Goal: Information Seeking & Learning: Learn about a topic

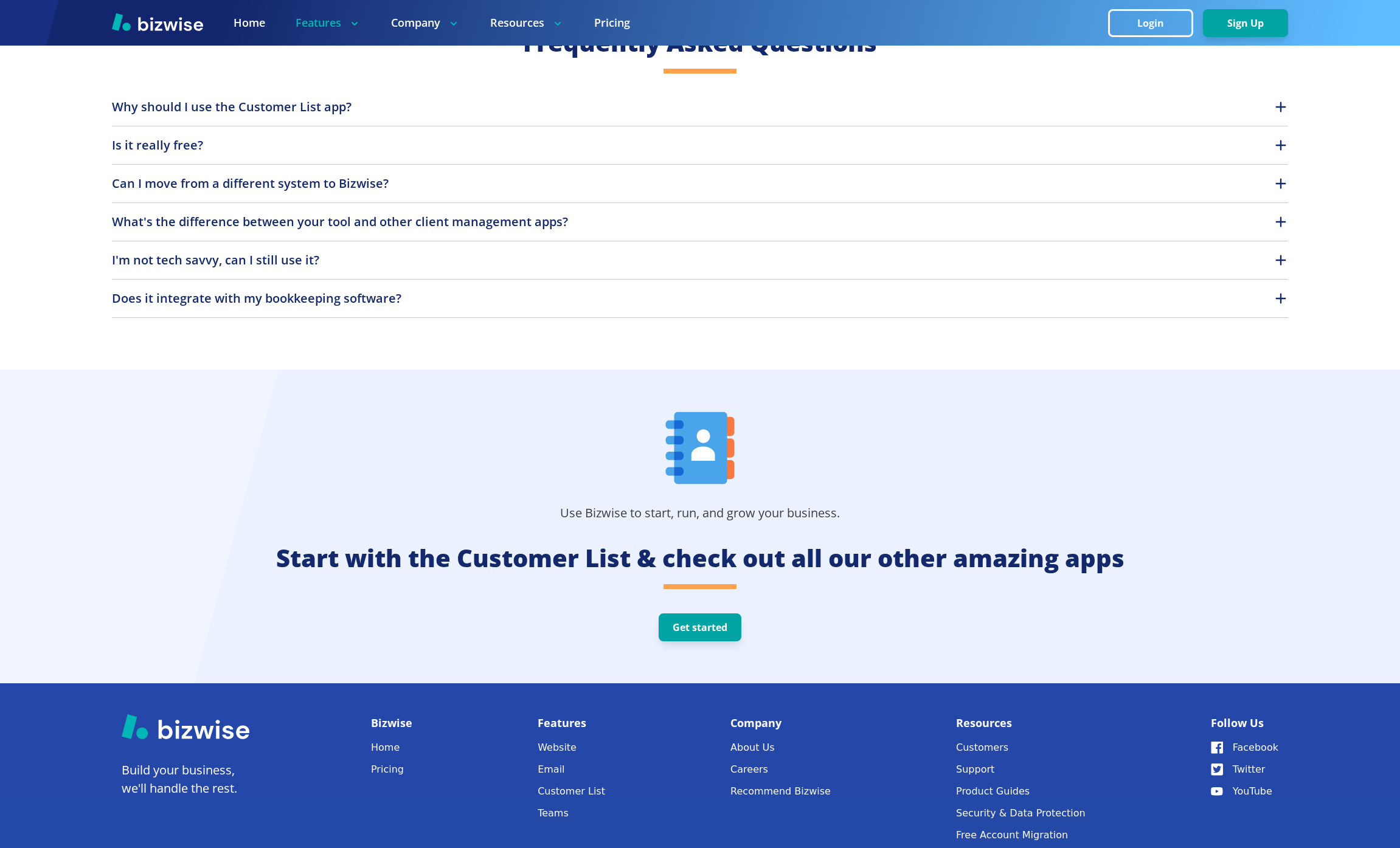
scroll to position [3500, 0]
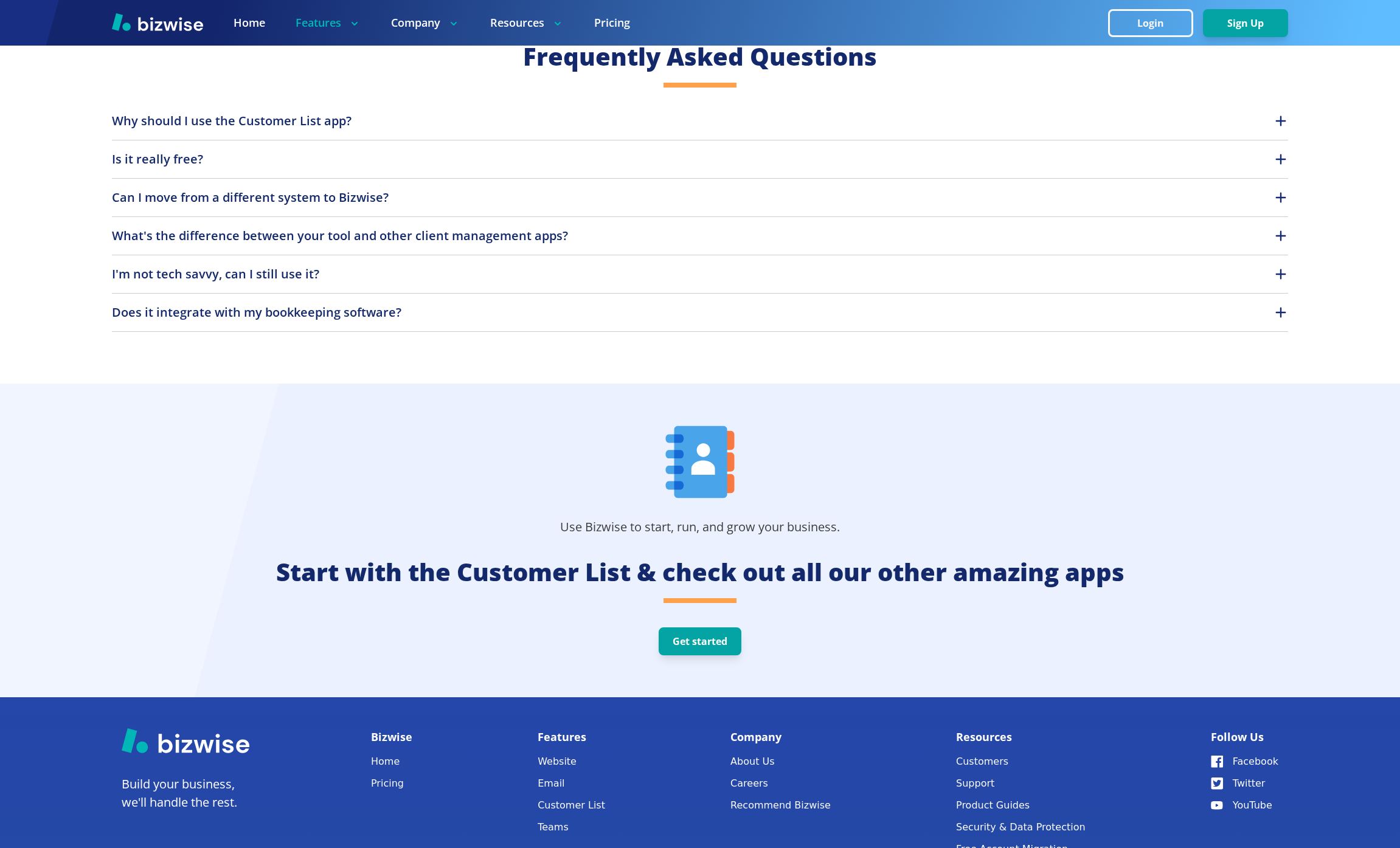
click at [384, 128] on button "Why should I use the Customer List app?" at bounding box center [700, 121] width 1176 height 18
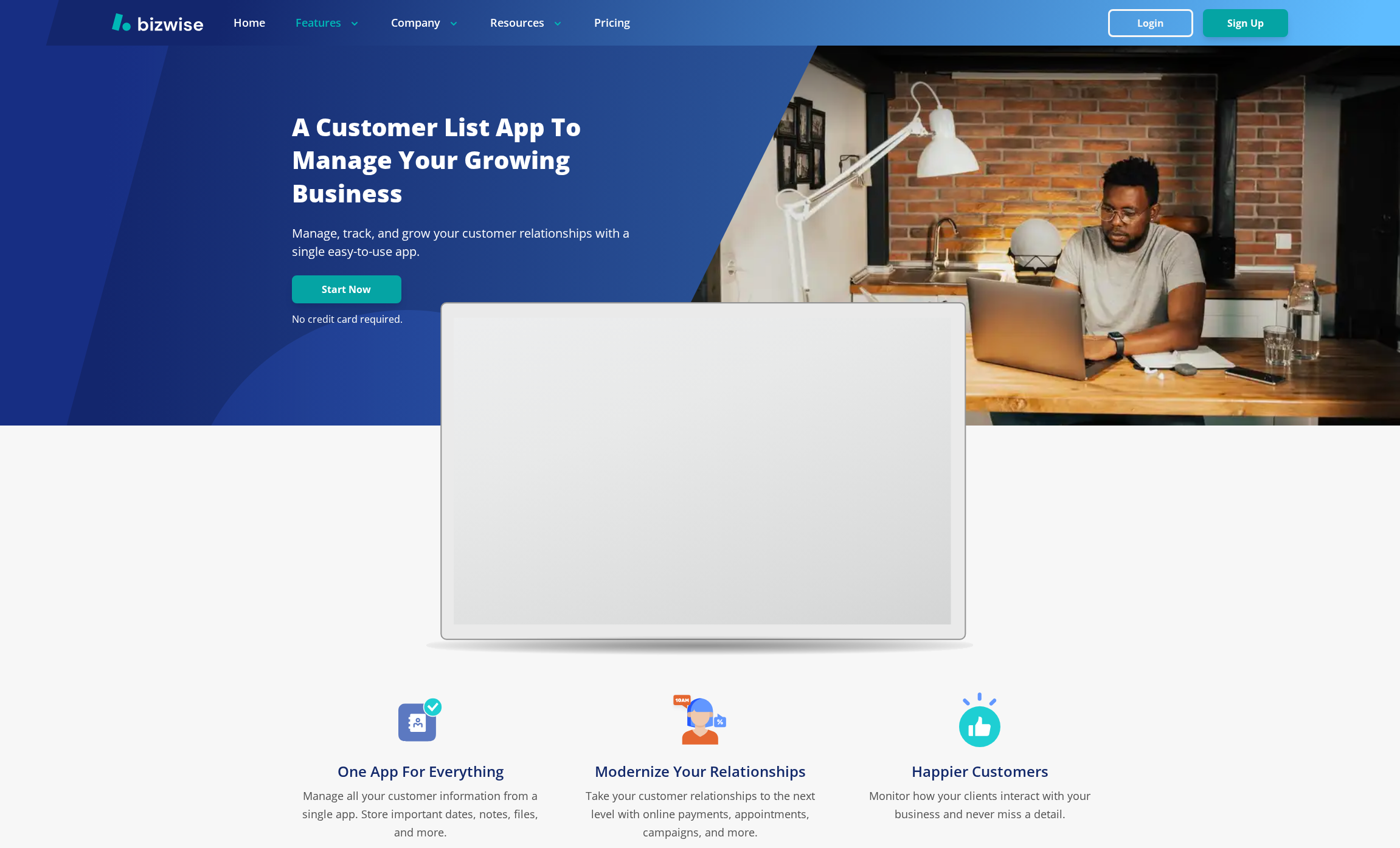
scroll to position [4, 0]
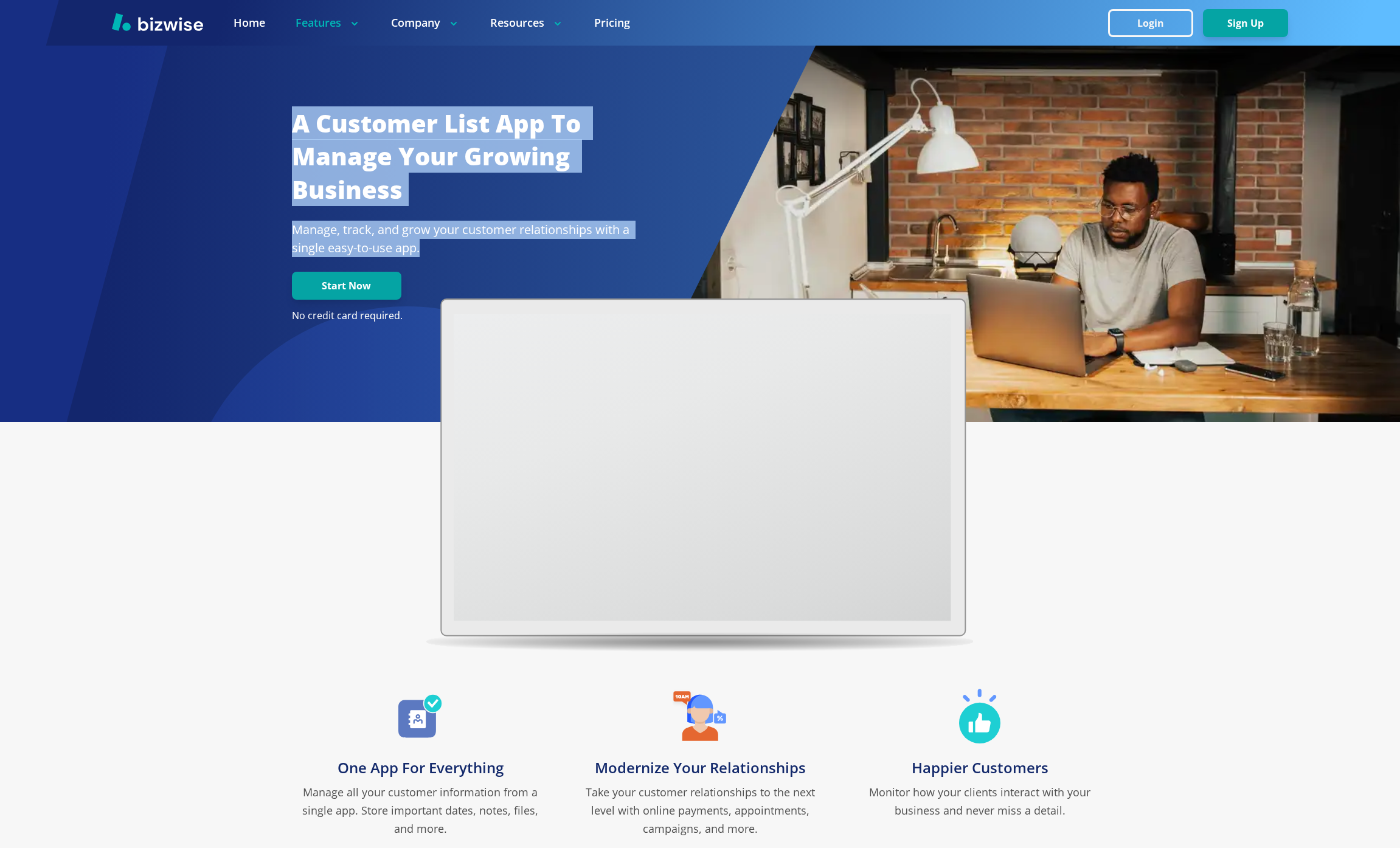
drag, startPoint x: 358, startPoint y: 206, endPoint x: 283, endPoint y: 119, distance: 114.9
click at [283, 119] on div "A Customer List App To Manage Your Growing Business Manage, track, and grow you…" at bounding box center [453, 197] width 353 height 271
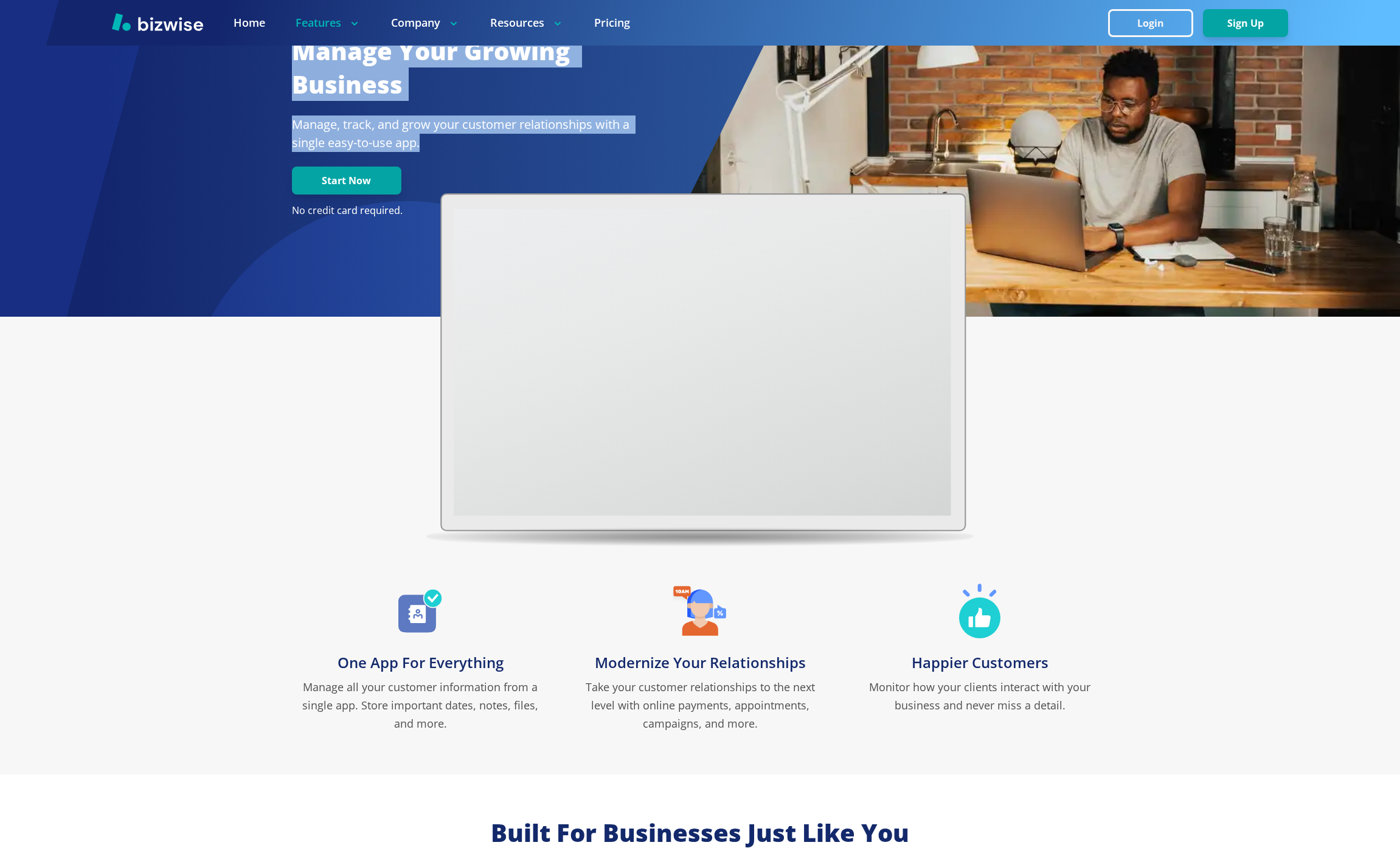
scroll to position [285, 0]
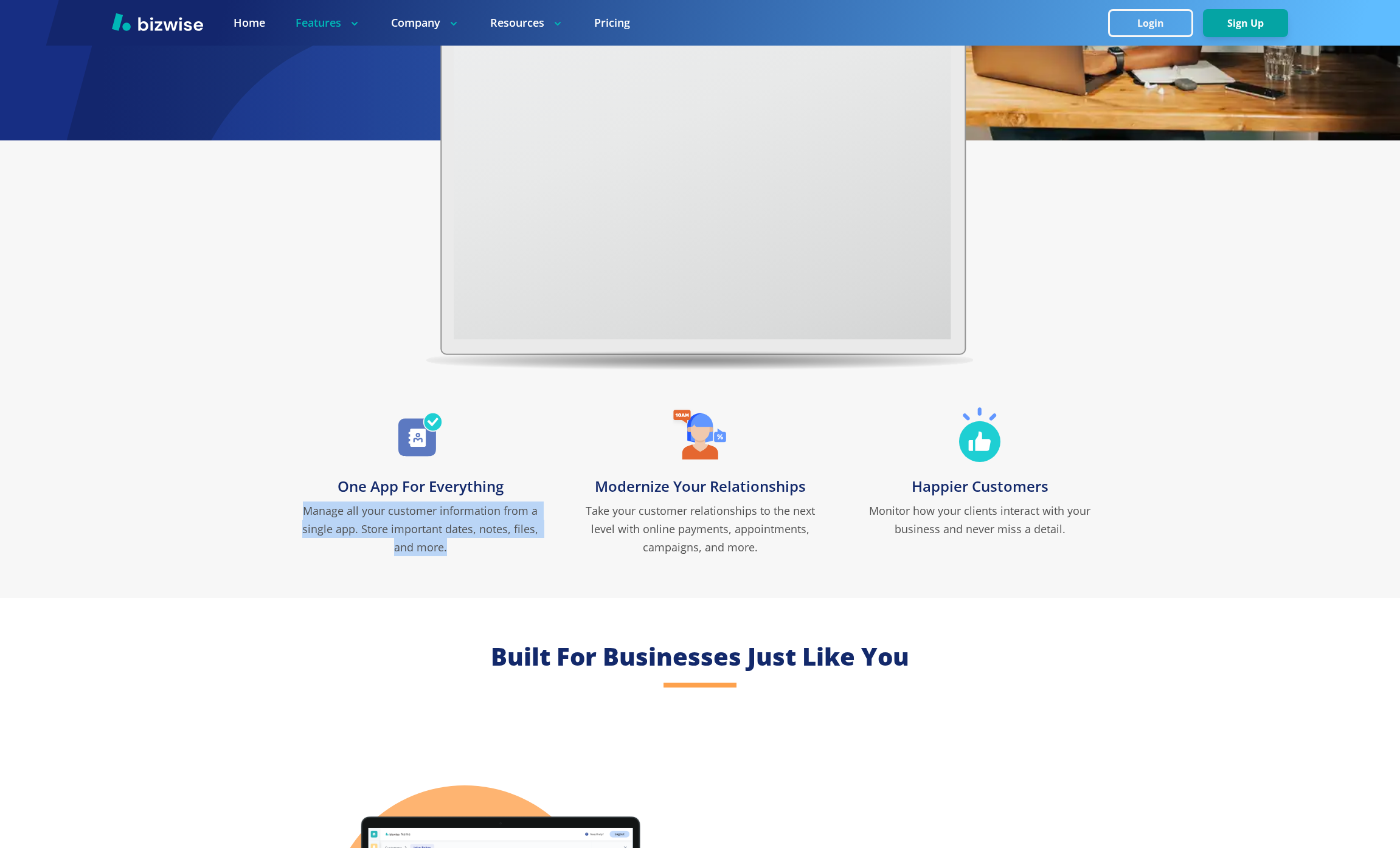
drag, startPoint x: 300, startPoint y: 506, endPoint x: 454, endPoint y: 552, distance: 160.7
click at [454, 552] on p "Manage all your customer information from a single app. Store important dates, …" at bounding box center [420, 528] width 255 height 55
copy p "Manage all your customer information from a single app. Store important dates, …"
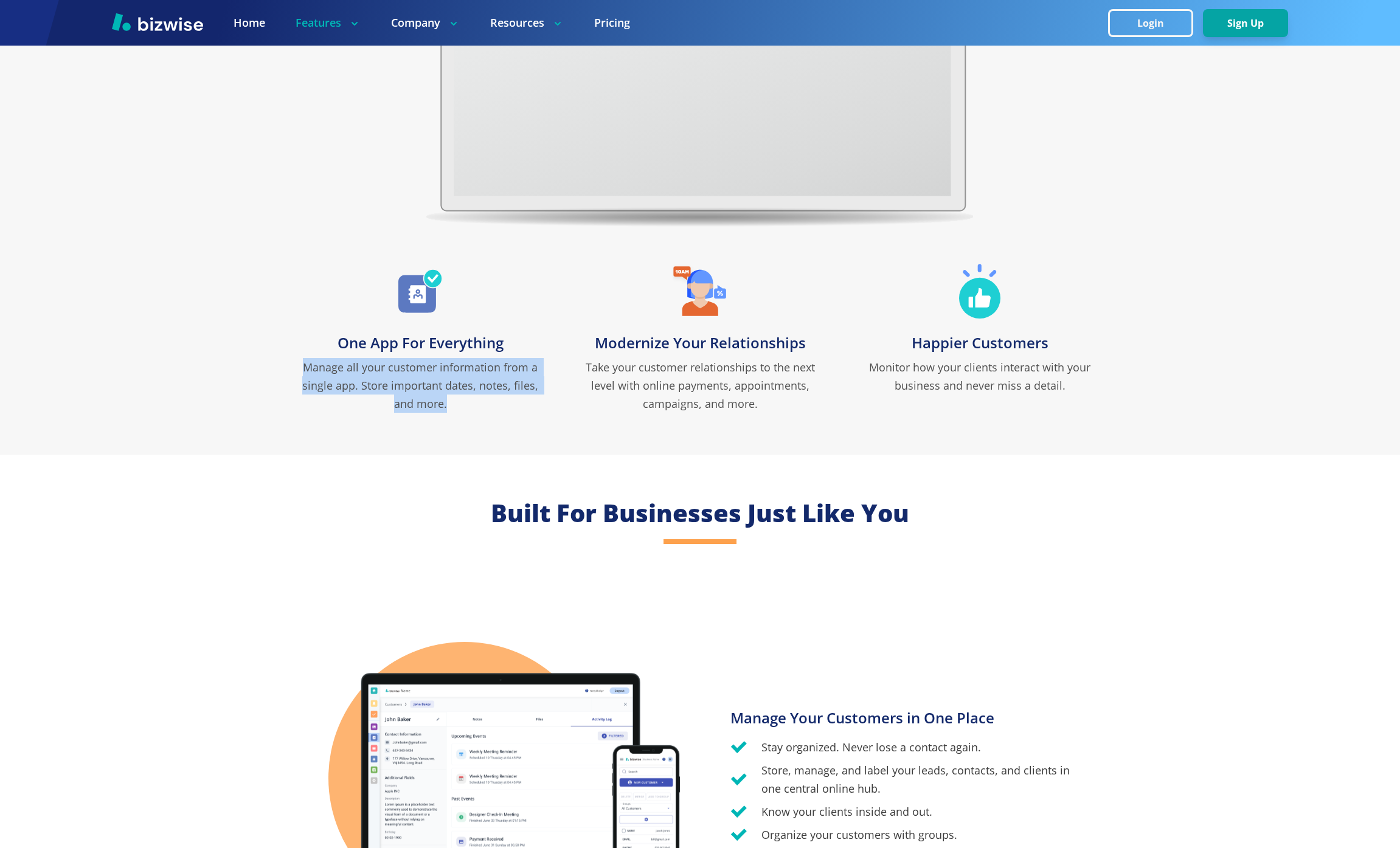
scroll to position [429, 0]
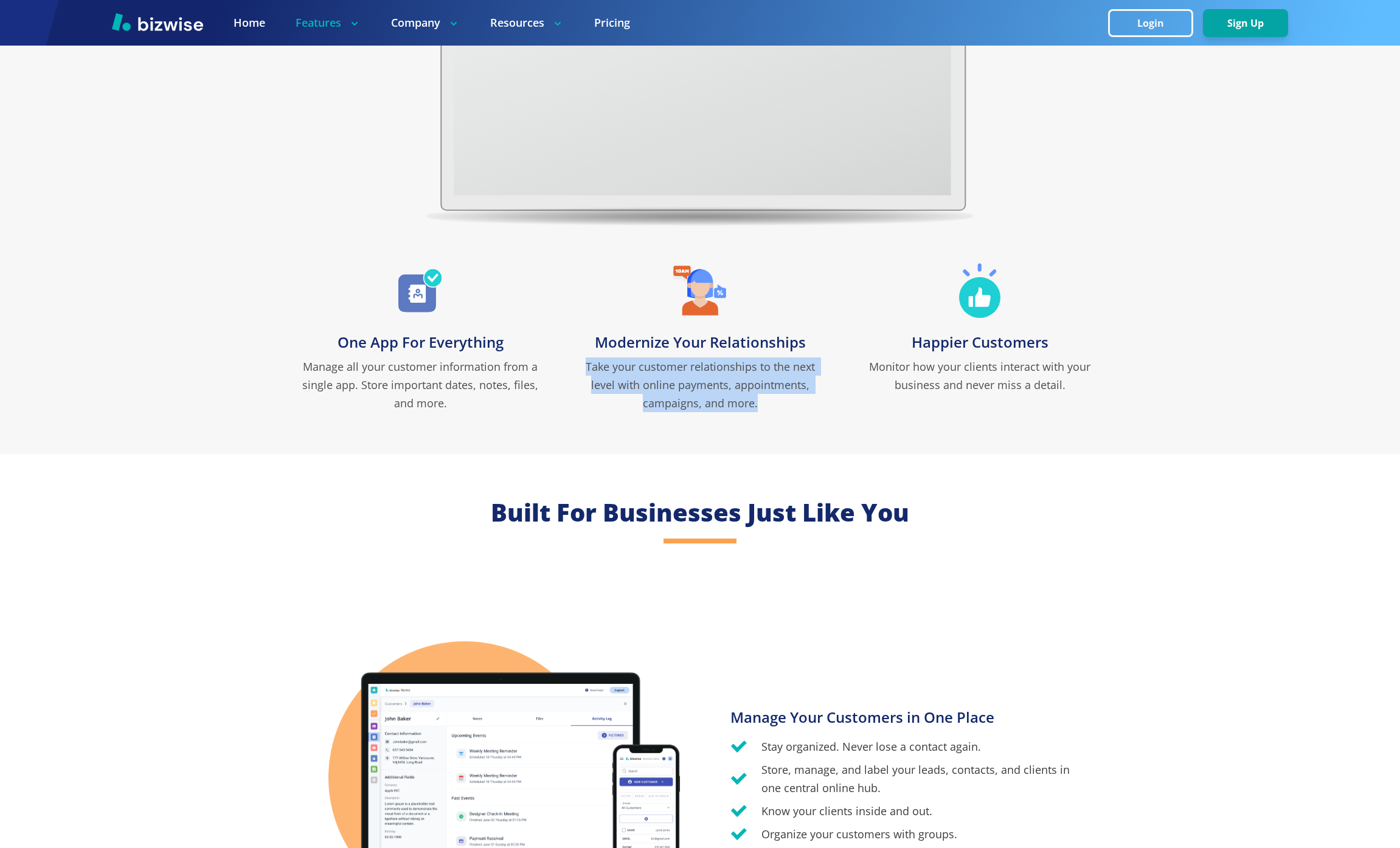
drag, startPoint x: 573, startPoint y: 367, endPoint x: 768, endPoint y: 410, distance: 199.7
click at [768, 410] on p "Take your customer relationships to the next level with online payments, appoin…" at bounding box center [700, 385] width 255 height 55
copy p "Take your customer relationships to the next level with online payments, appoin…"
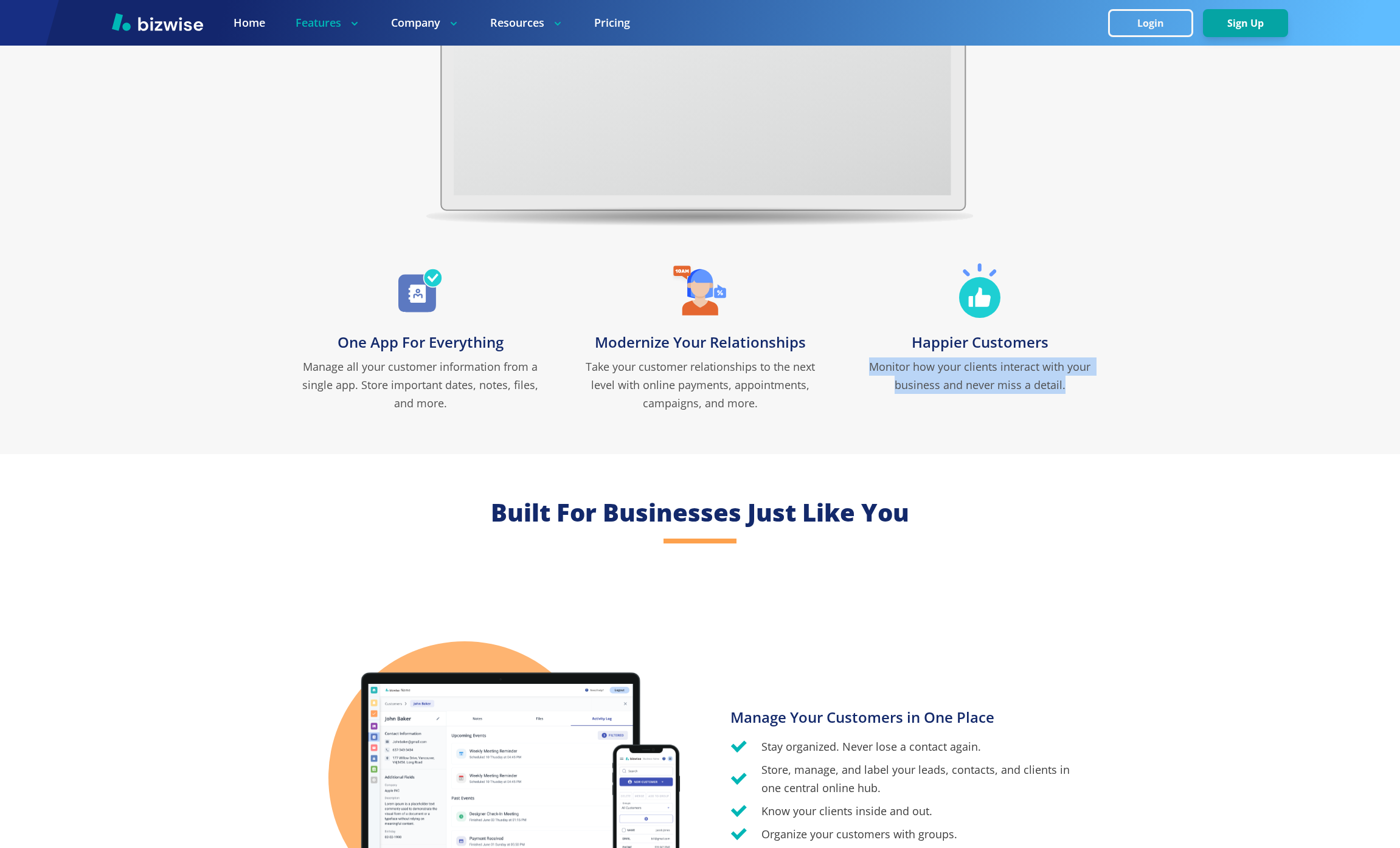
drag, startPoint x: 869, startPoint y: 368, endPoint x: 1093, endPoint y: 391, distance: 225.2
click at [1089, 391] on p "Monitor how your clients interact with your business and never miss a detail." at bounding box center [980, 376] width 255 height 37
copy p "Monitor how your clients interact with your business and never miss a detail."
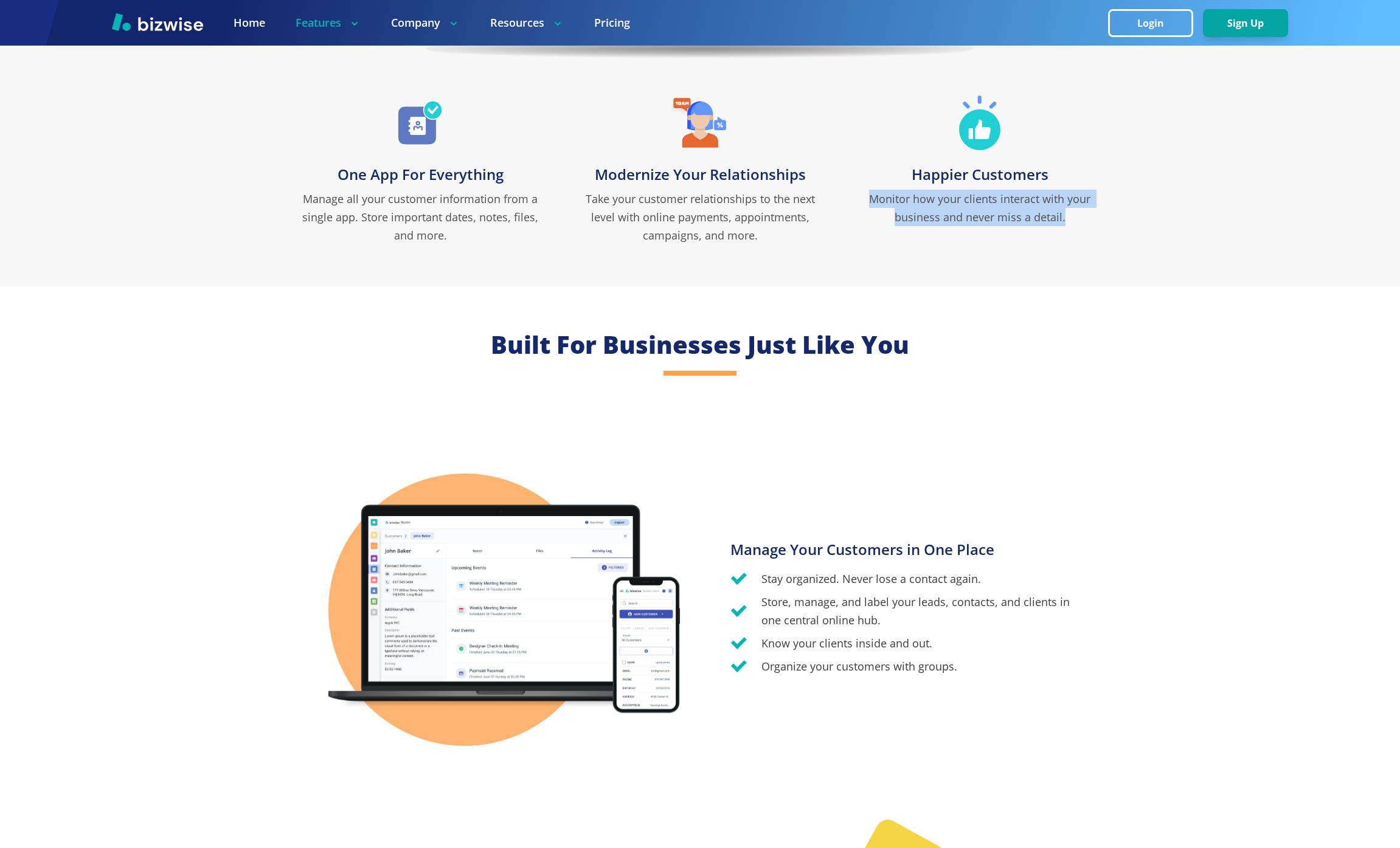
scroll to position [804, 0]
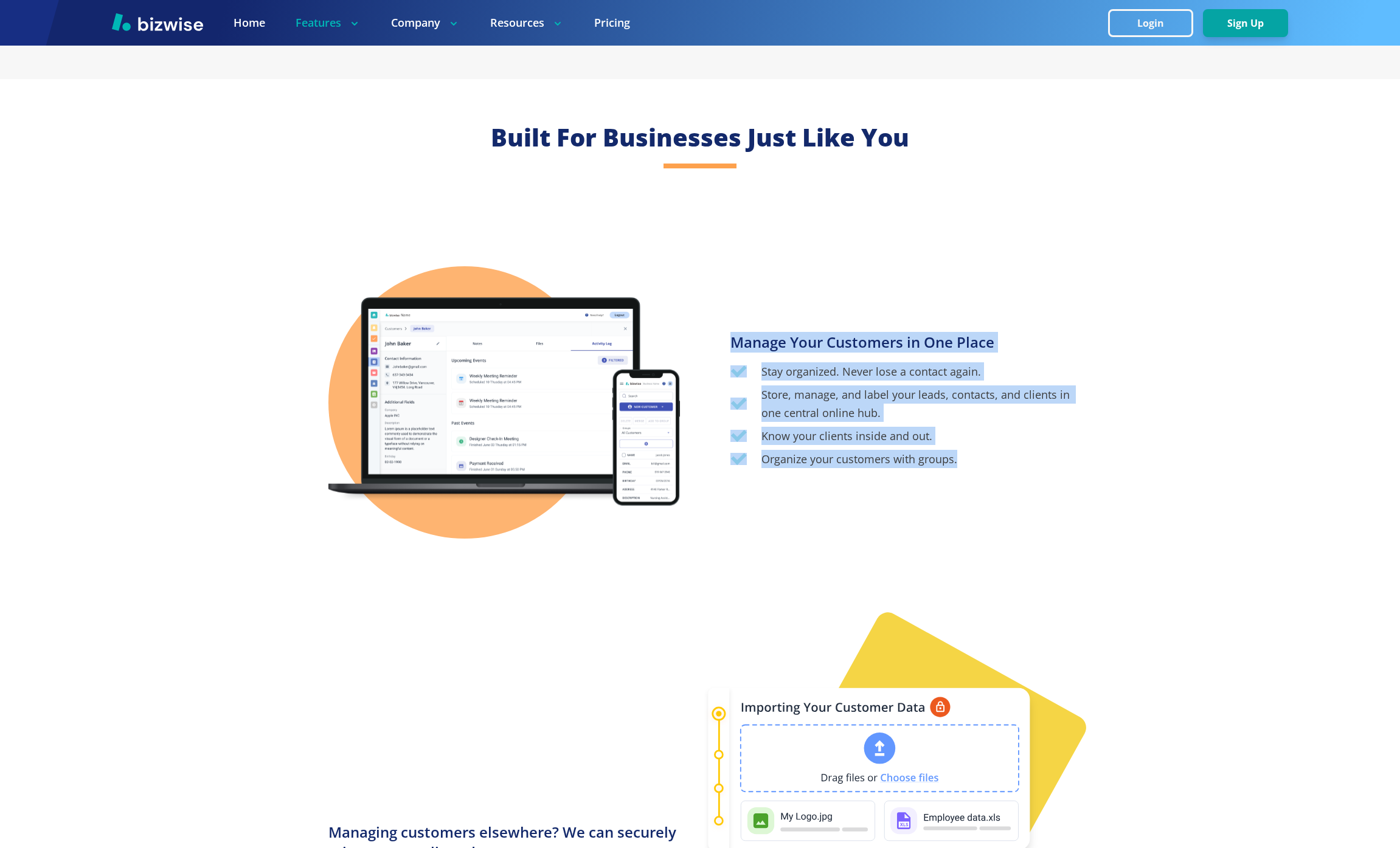
drag, startPoint x: 730, startPoint y: 338, endPoint x: 1072, endPoint y: 461, distance: 363.4
click at [1074, 463] on div "Built For Businesses Just Like You Manage Your Customers in One Place Stay orga…" at bounding box center [700, 602] width 1400 height 1046
copy div "Manage Your Customers in One Place Stay organized. Never lose a contact again. …"
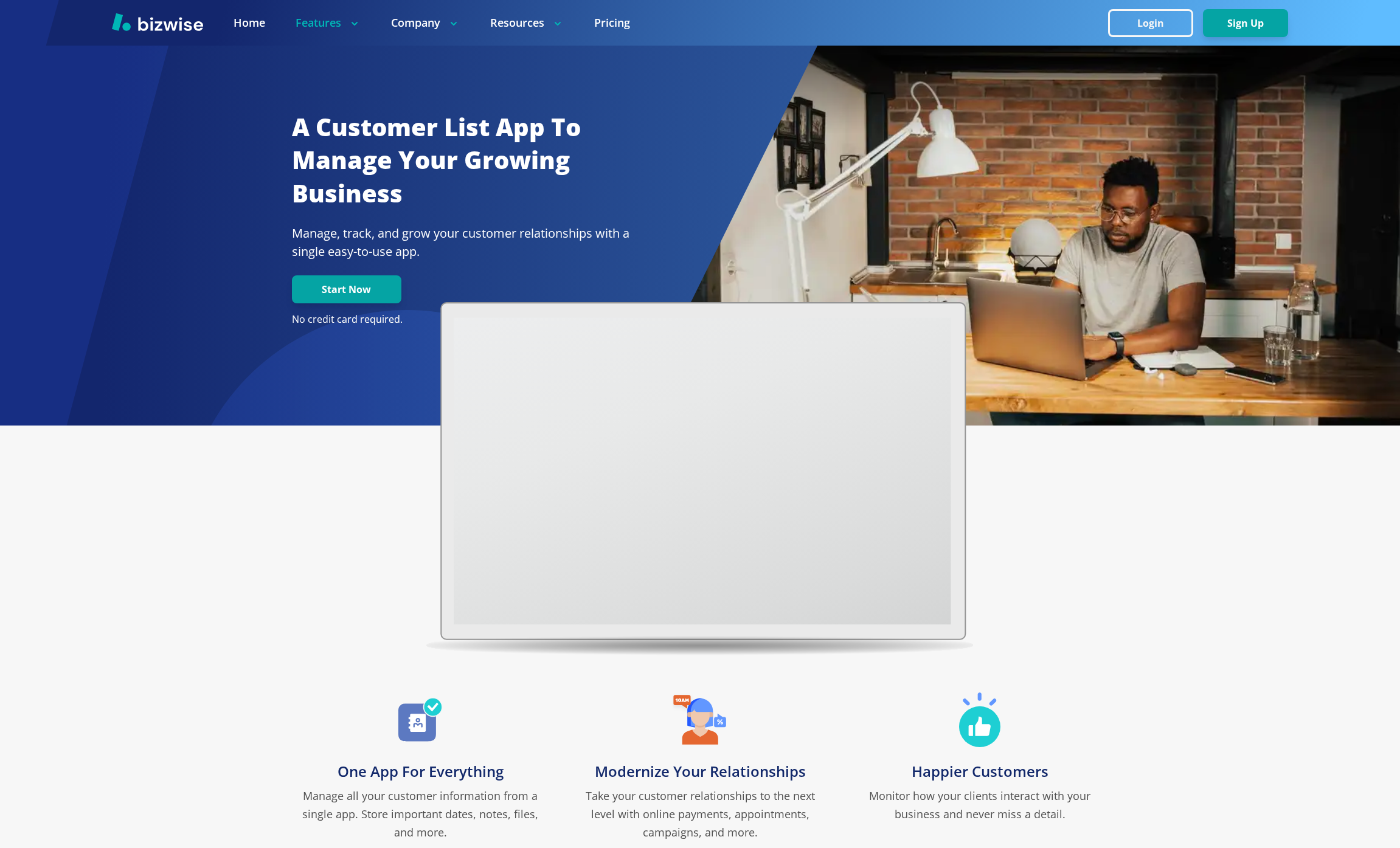
scroll to position [131, 0]
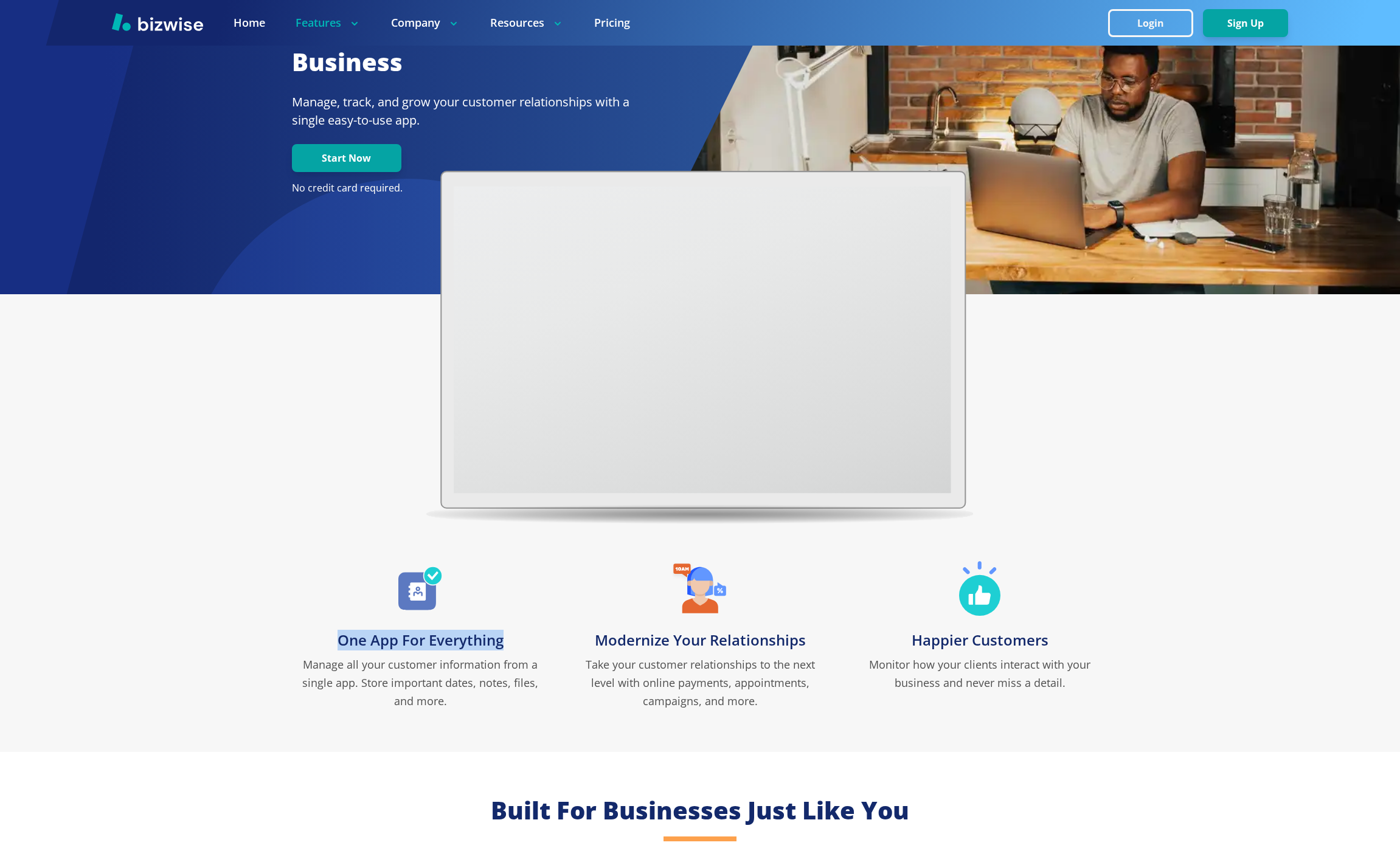
drag, startPoint x: 338, startPoint y: 644, endPoint x: 510, endPoint y: 635, distance: 172.2
click at [510, 635] on div "One App For Everything Manage all your customer information from a single app. …" at bounding box center [420, 635] width 255 height 149
click at [414, 673] on p "Manage all your customer information from a single app. Store important dates, …" at bounding box center [420, 682] width 255 height 55
drag, startPoint x: 390, startPoint y: 669, endPoint x: 497, endPoint y: 661, distance: 107.3
click at [497, 661] on p "Manage all your customer information from a single app. Store important dates, …" at bounding box center [420, 682] width 255 height 55
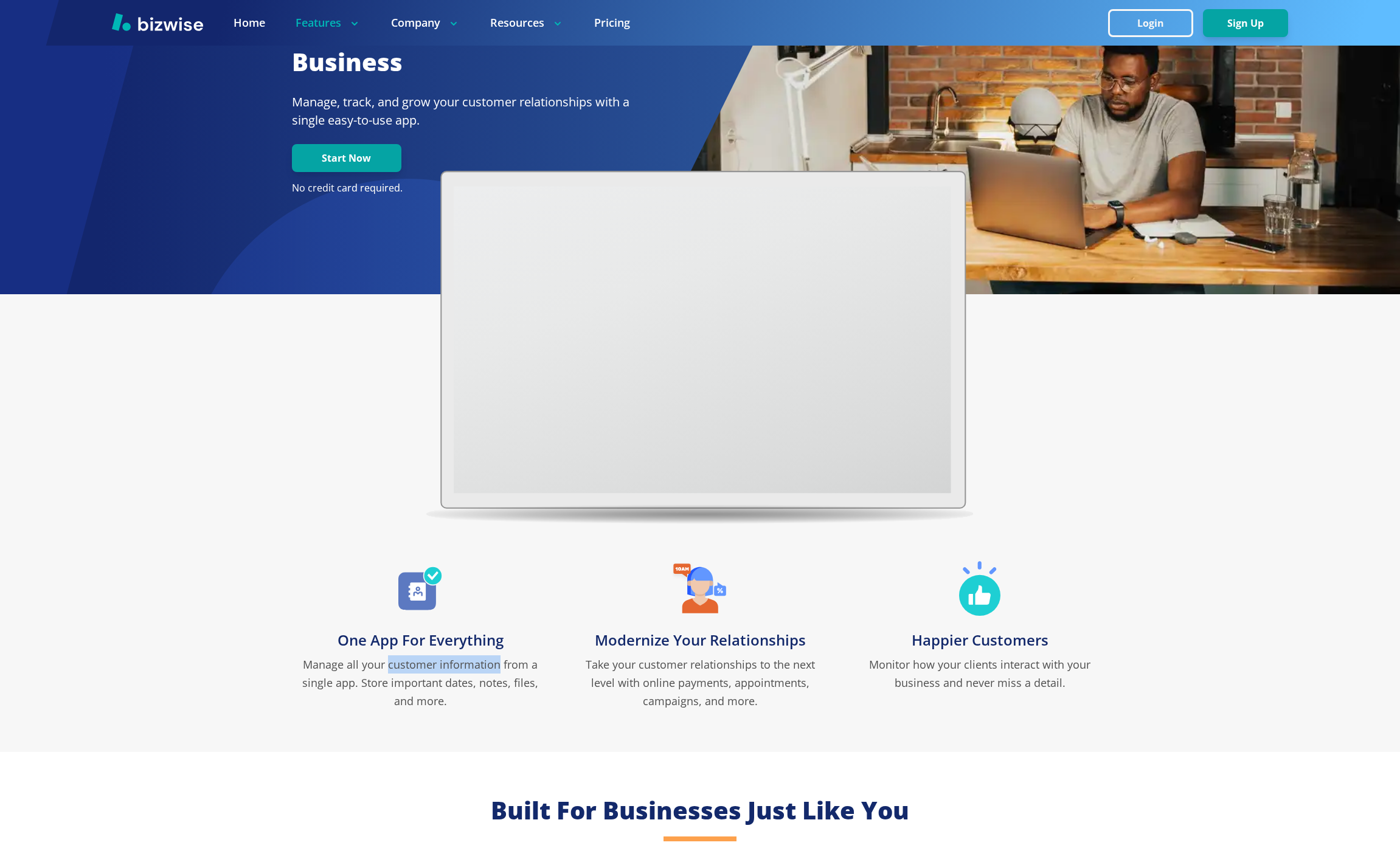
copy p "customer information"
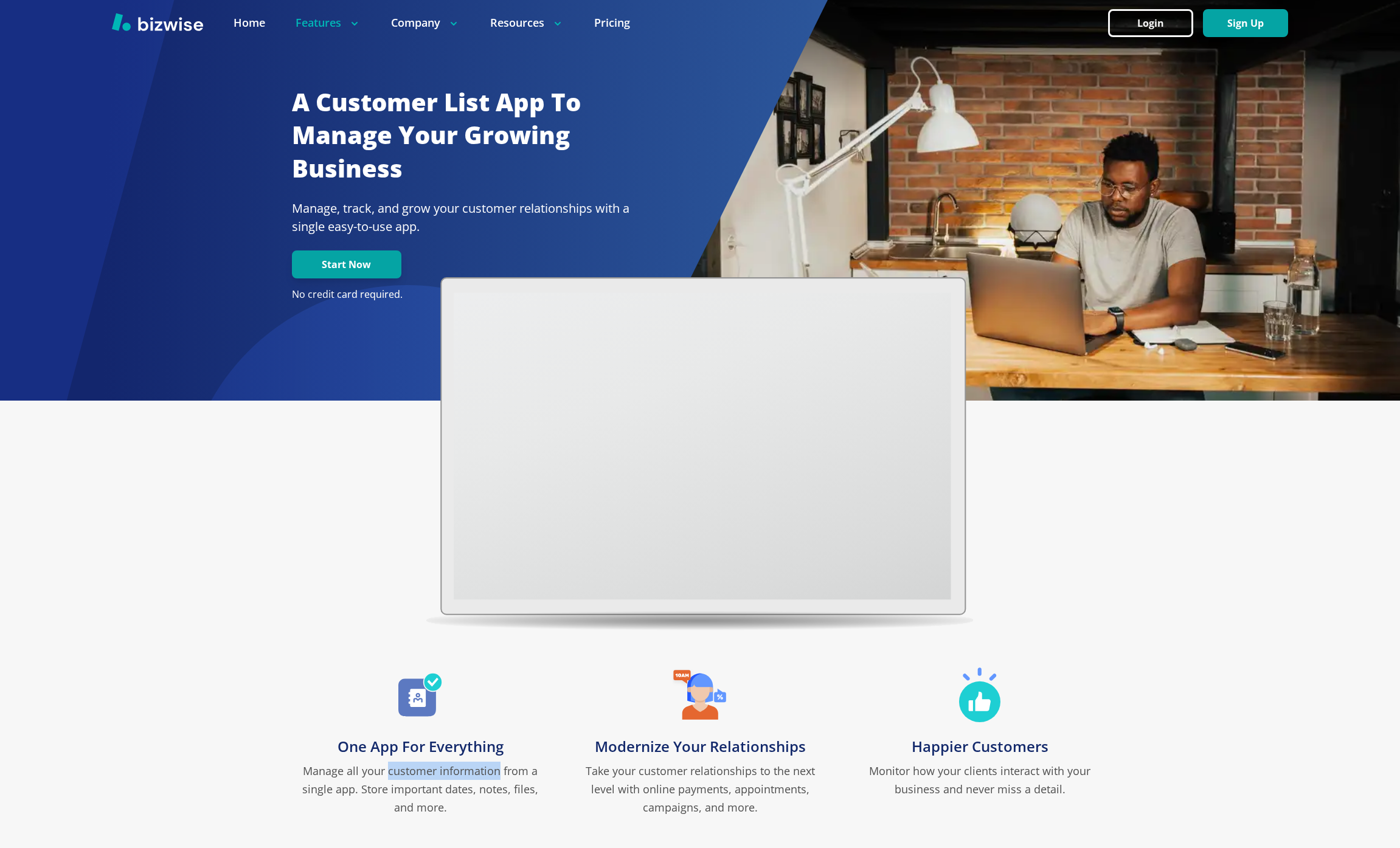
scroll to position [0, 0]
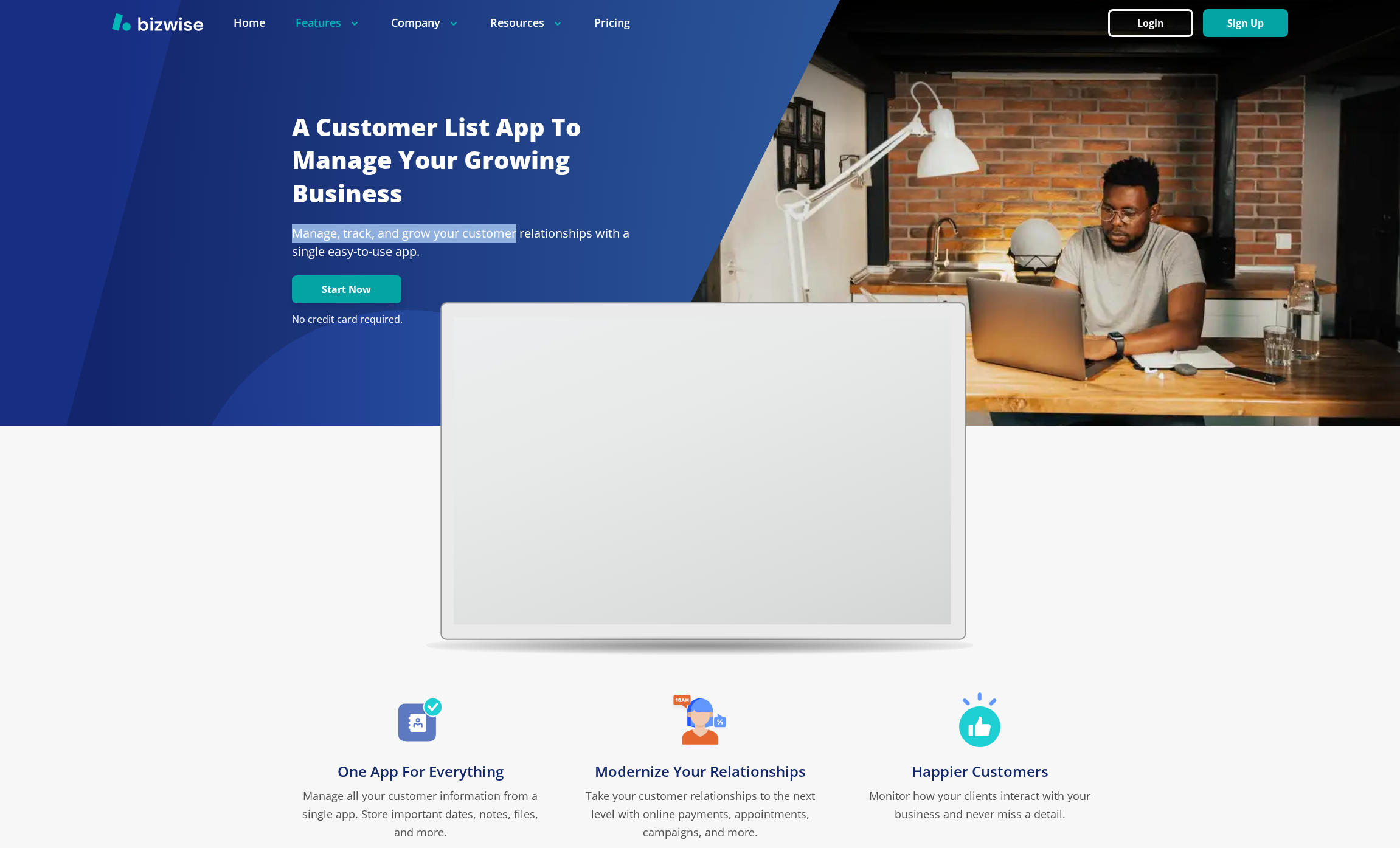
drag, startPoint x: 306, startPoint y: 234, endPoint x: 518, endPoint y: 229, distance: 212.1
click at [518, 229] on p "Manage, track, and grow your customer relationships with a single easy-to-use a…" at bounding box center [461, 242] width 338 height 37
copy p "Manage, track, and grow your customer"
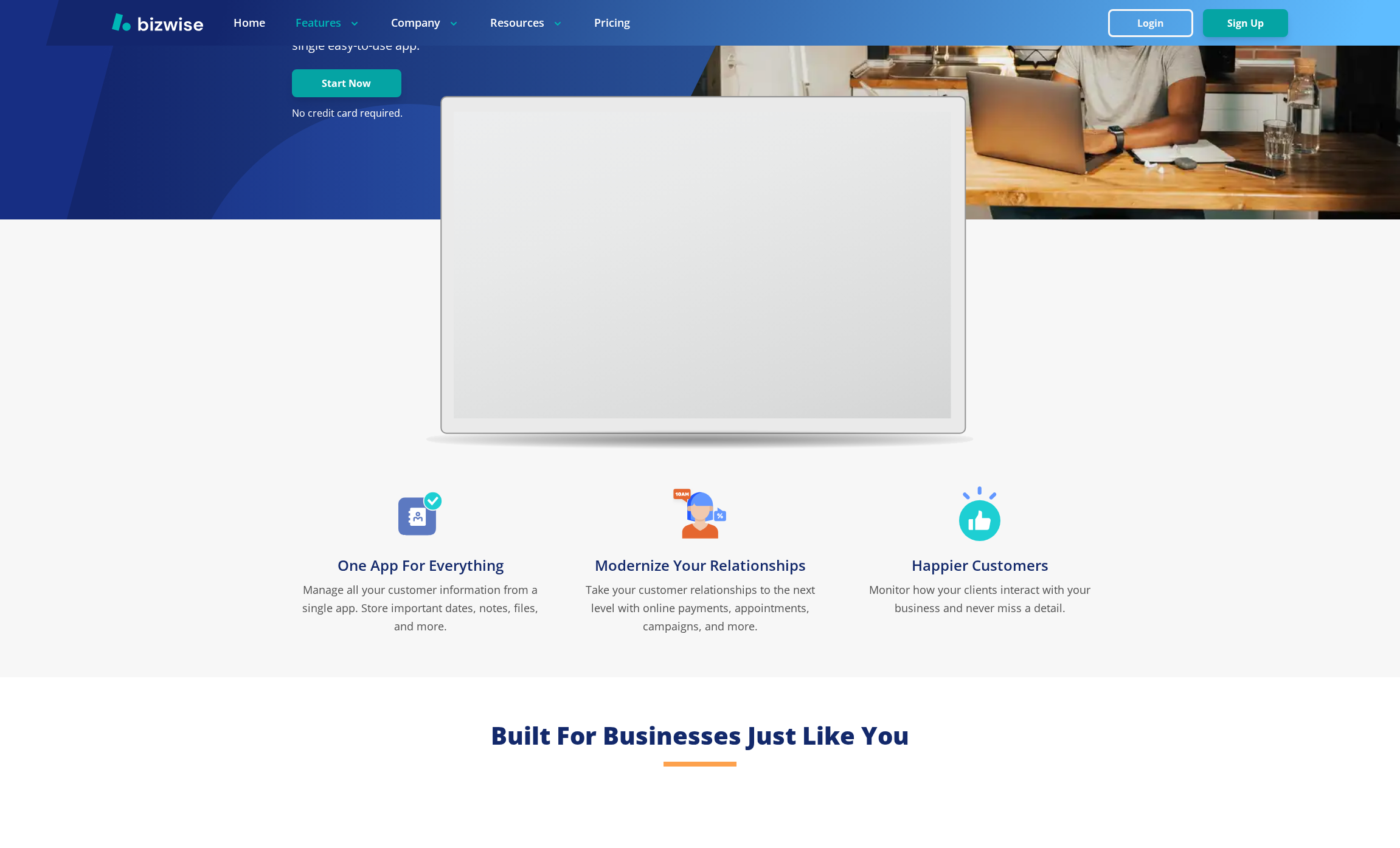
scroll to position [269, 0]
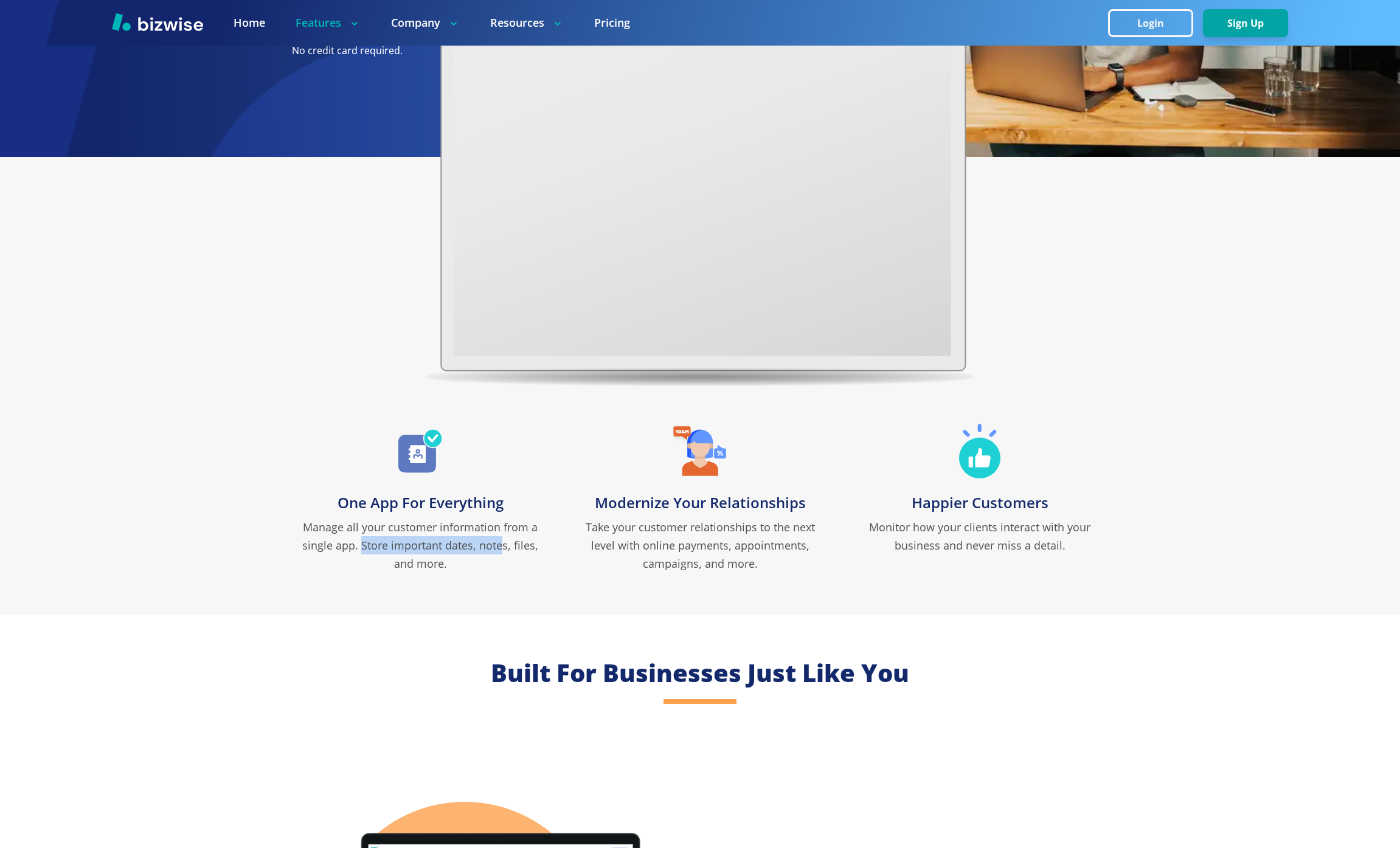
drag, startPoint x: 353, startPoint y: 544, endPoint x: 491, endPoint y: 547, distance: 138.0
click at [491, 543] on p "Manage all your customer information from a single app. Store important dates, …" at bounding box center [420, 545] width 255 height 55
click at [517, 552] on p "Manage all your customer information from a single app. Store important dates, …" at bounding box center [420, 545] width 255 height 55
drag, startPoint x: 523, startPoint y: 546, endPoint x: 352, endPoint y: 549, distance: 171.0
click at [352, 549] on p "Manage all your customer information from a single app. Store important dates, …" at bounding box center [420, 545] width 255 height 55
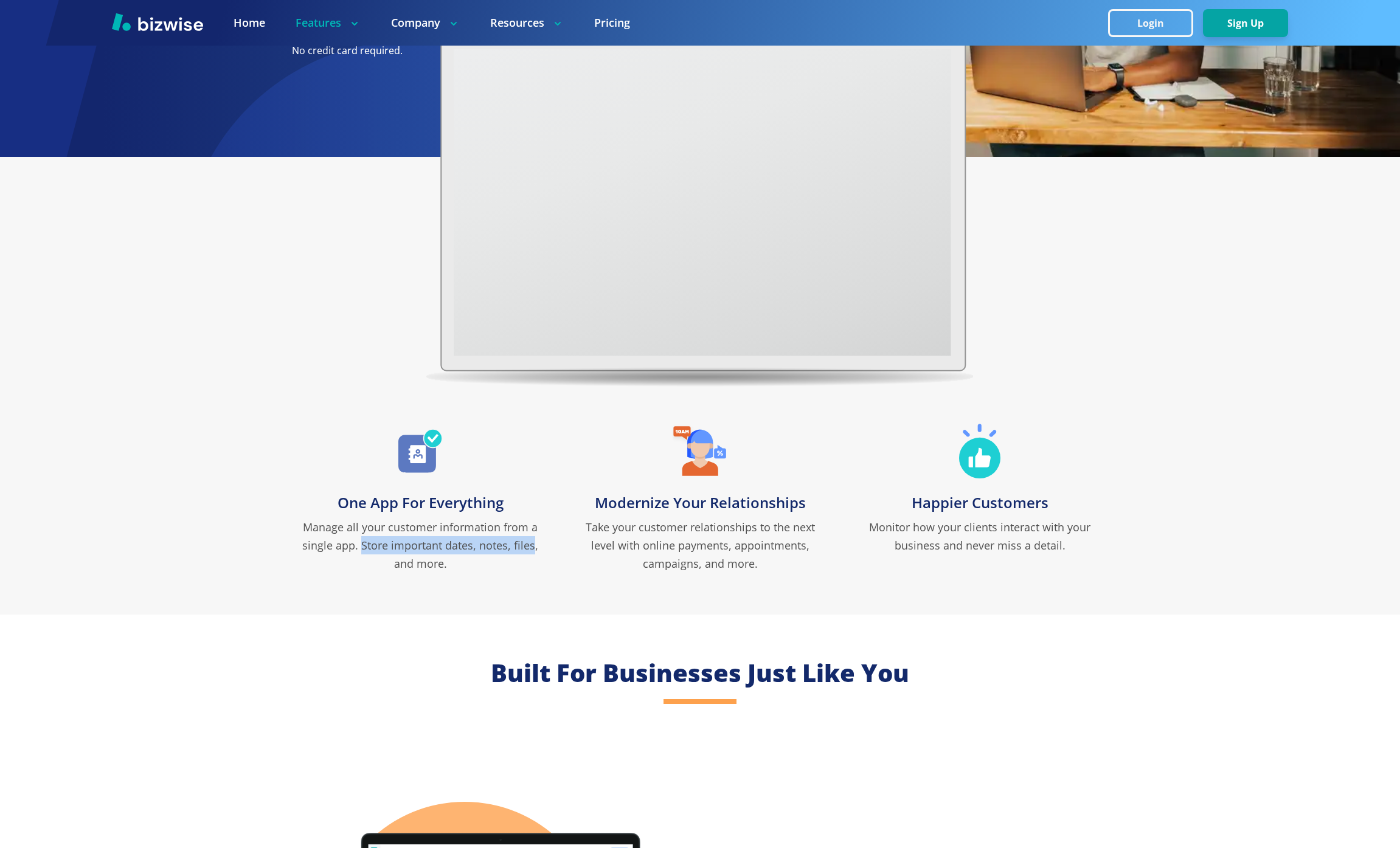
copy p "Store important dates, notes, files"
